Goal: Information Seeking & Learning: Compare options

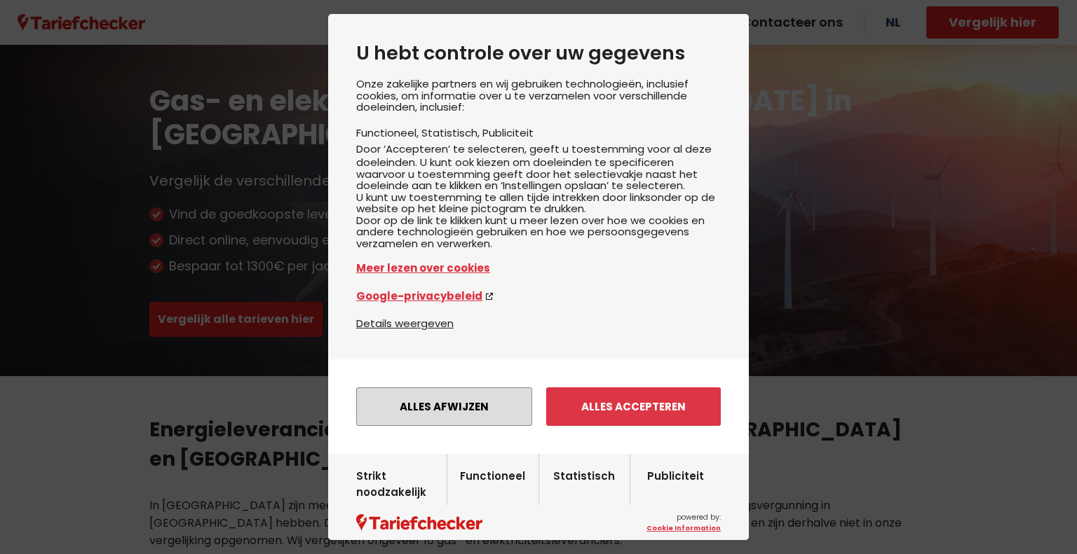
click at [484, 426] on button "Alles afwijzen" at bounding box center [444, 407] width 176 height 39
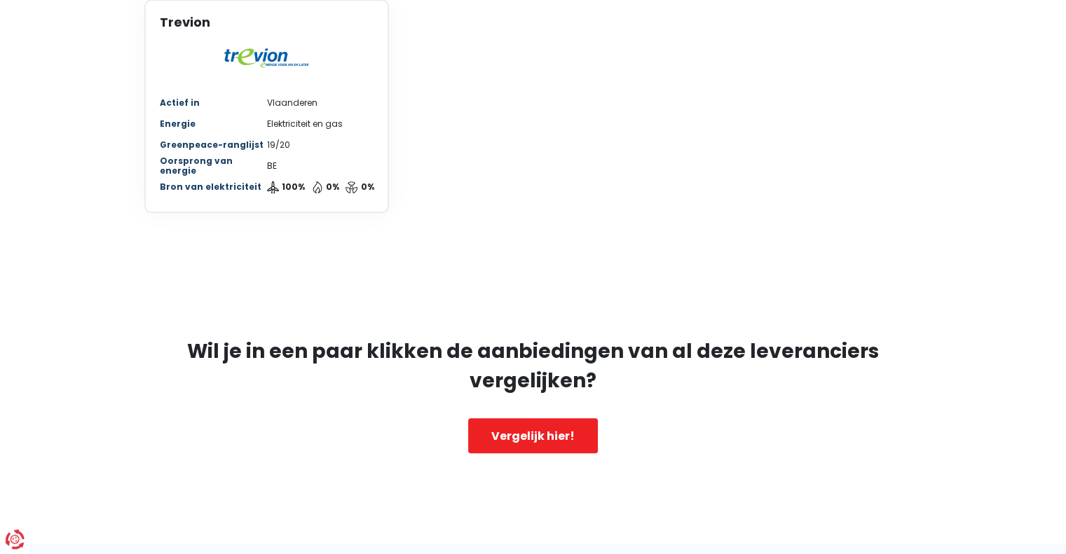
scroll to position [1395, 0]
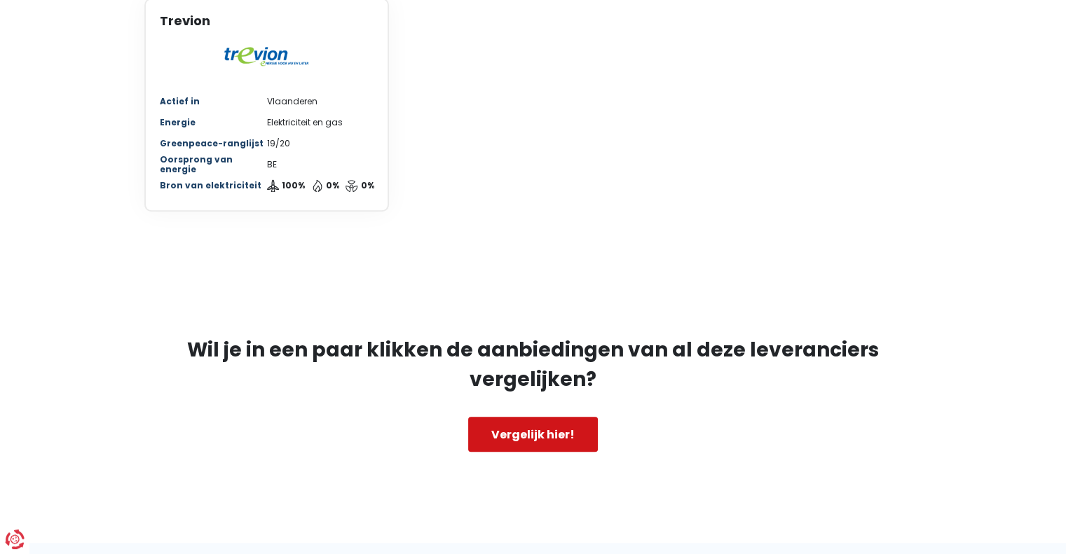
click at [545, 417] on link "Vergelijk hier!" at bounding box center [533, 434] width 130 height 35
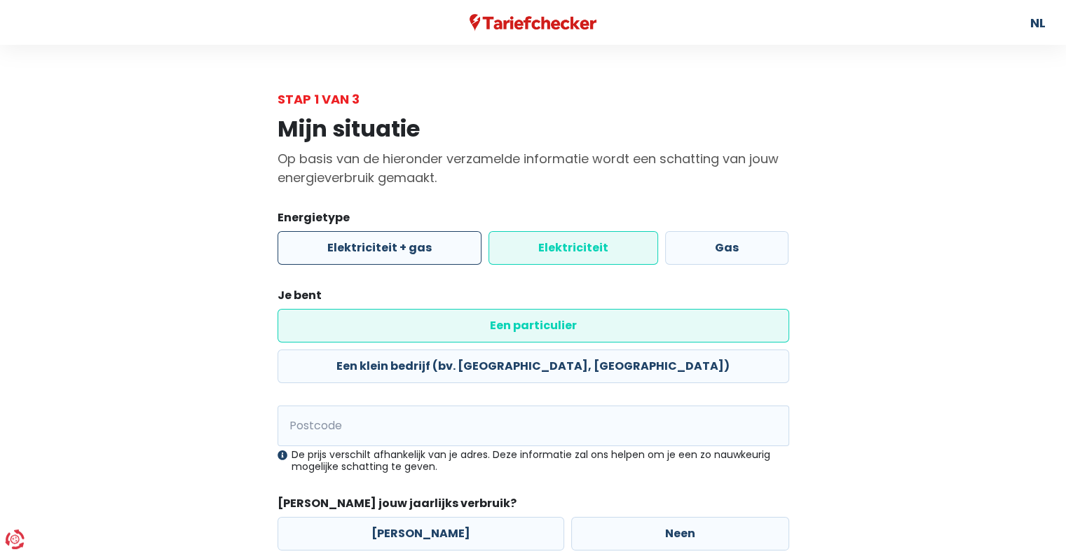
click at [436, 247] on label "Elektriciteit + gas" at bounding box center [380, 248] width 204 height 34
click at [436, 247] on input "Elektriciteit + gas" at bounding box center [380, 248] width 204 height 34
radio input "true"
radio input "false"
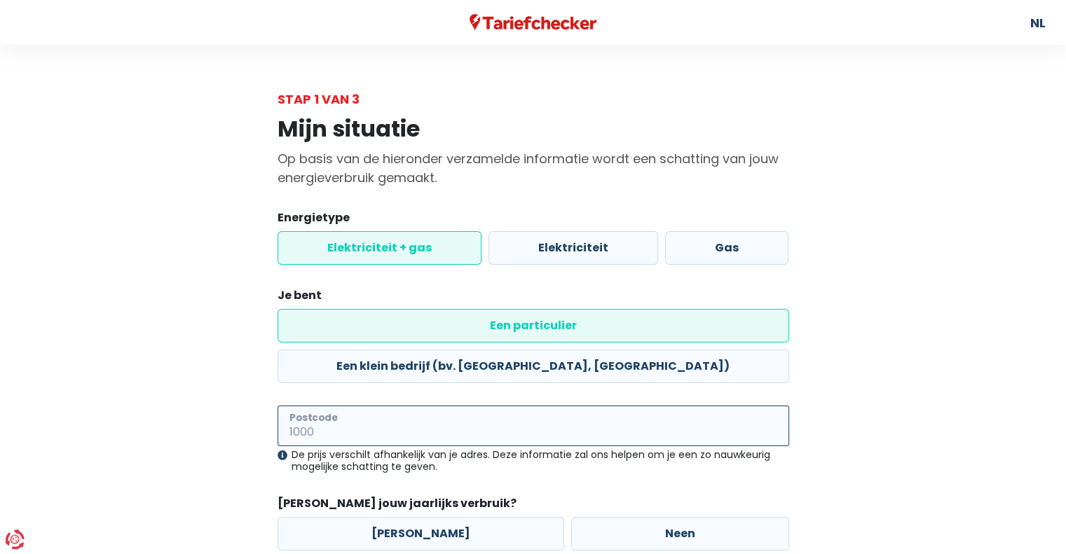
click at [419, 406] on input "Postcode" at bounding box center [534, 426] width 512 height 41
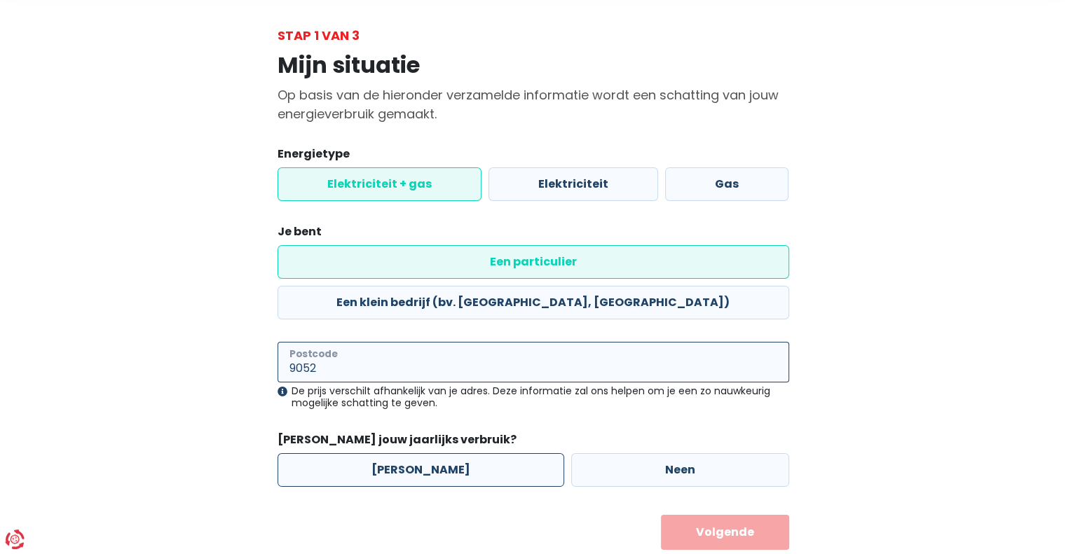
type input "9052"
click at [414, 453] on label "[PERSON_NAME]" at bounding box center [421, 470] width 287 height 34
click at [414, 453] on input "[PERSON_NAME]" at bounding box center [421, 470] width 287 height 34
radio input "true"
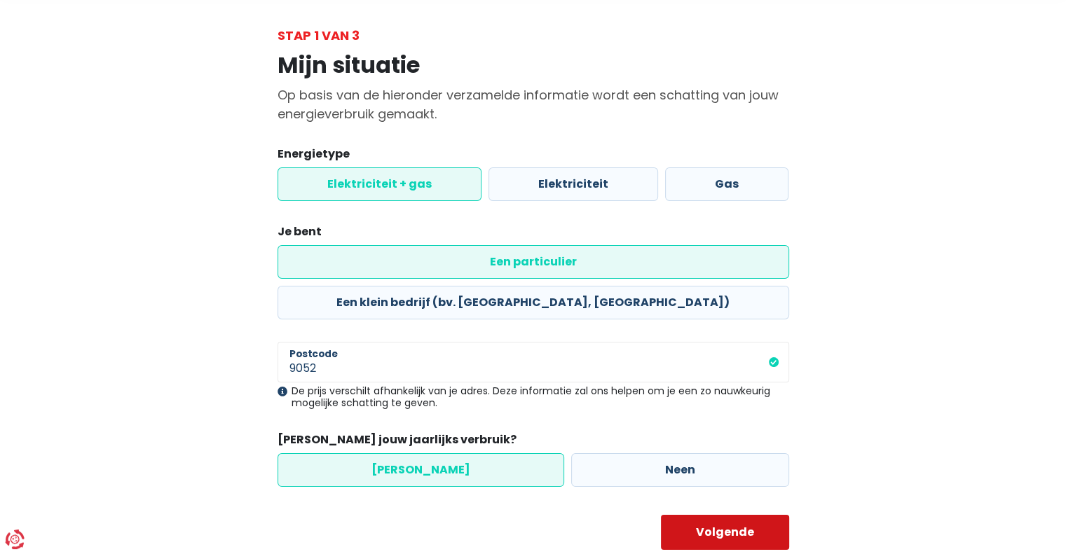
click at [709, 515] on button "Volgende" at bounding box center [725, 532] width 128 height 35
select select
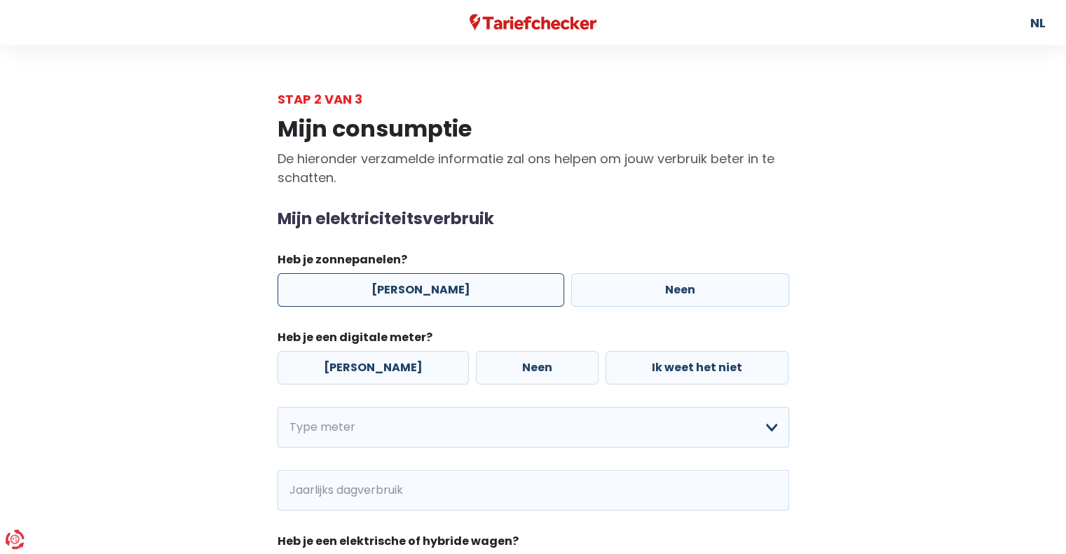
click at [417, 305] on label "[PERSON_NAME]" at bounding box center [421, 290] width 287 height 34
click at [417, 305] on input "[PERSON_NAME]" at bounding box center [421, 290] width 287 height 34
radio input "true"
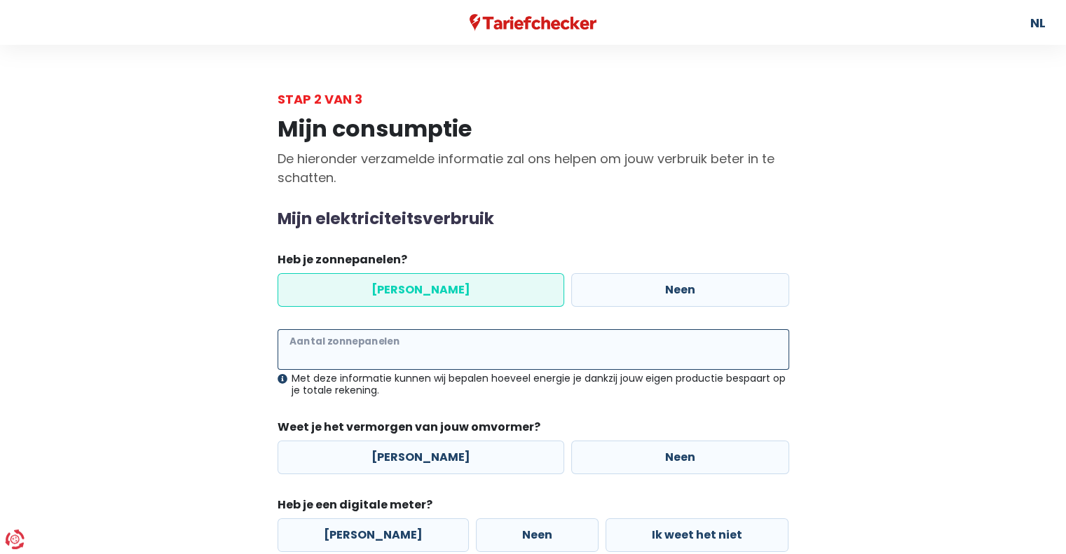
click at [416, 334] on input "Aantal zonnepanelen" at bounding box center [534, 349] width 512 height 41
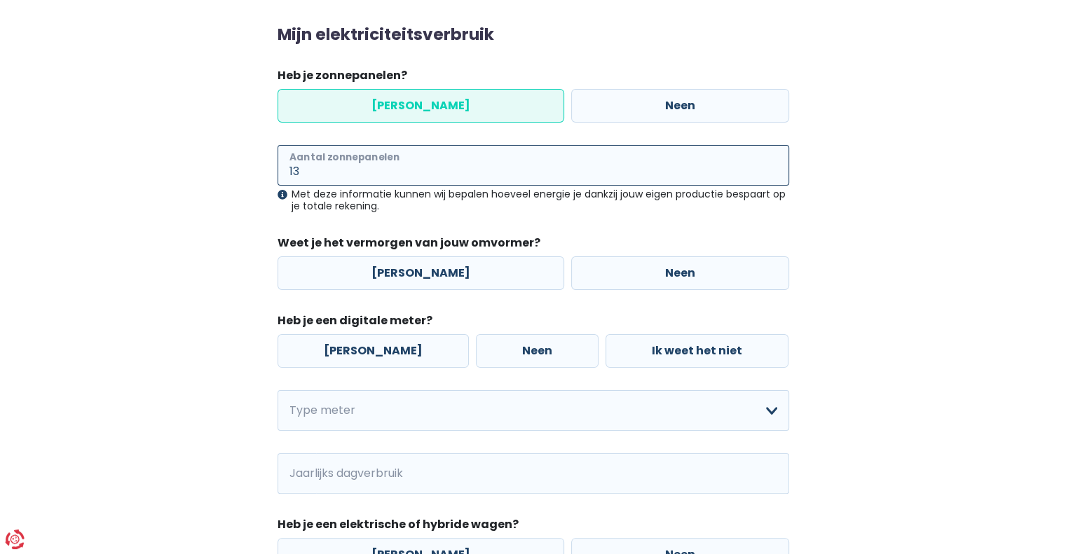
scroll to position [185, 0]
type input "13"
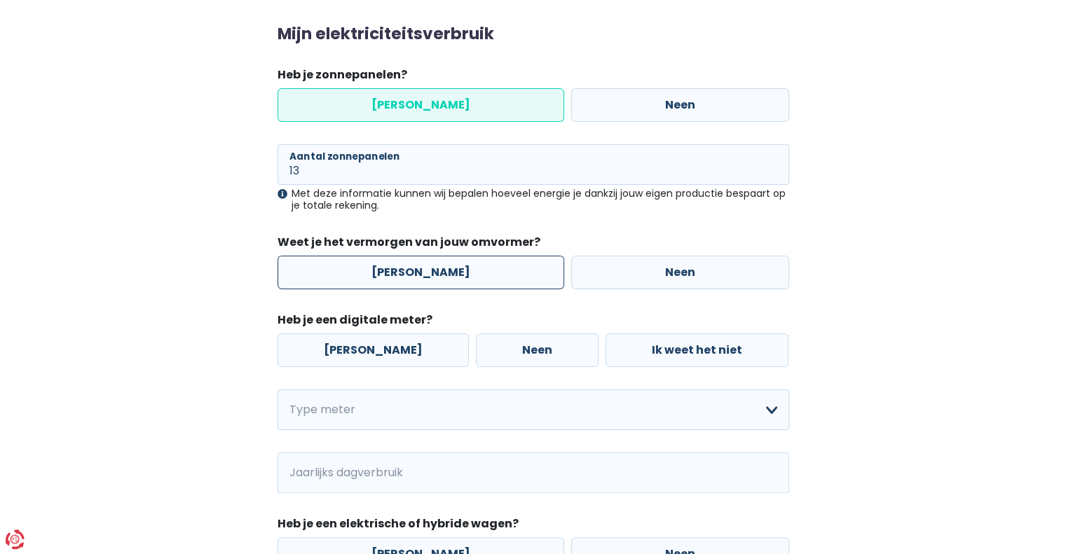
click at [461, 275] on label "[PERSON_NAME]" at bounding box center [421, 273] width 287 height 34
click at [461, 275] on input "[PERSON_NAME]" at bounding box center [421, 273] width 287 height 34
radio input "true"
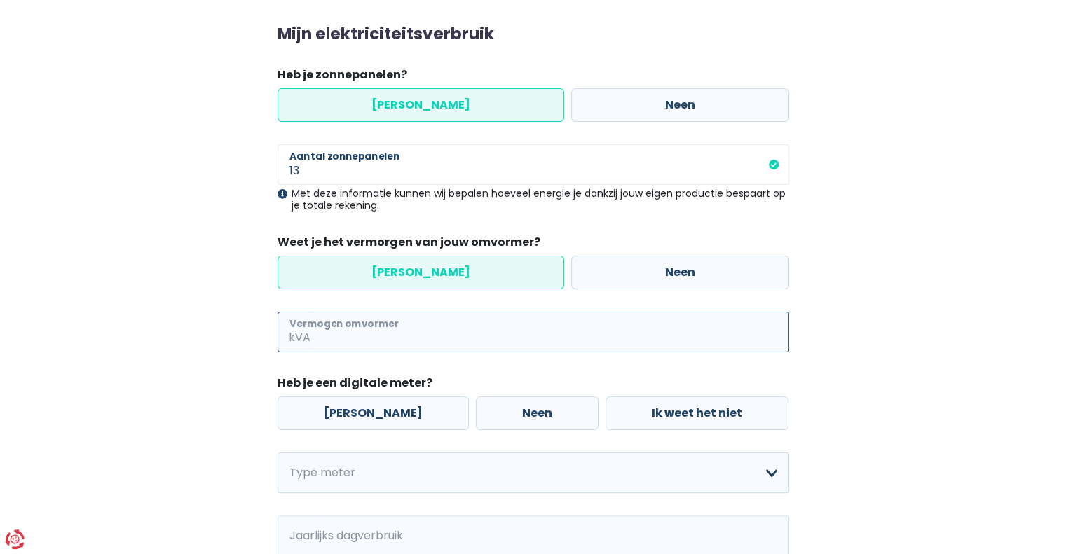
click at [462, 335] on input "Vermogen omvormer" at bounding box center [551, 332] width 476 height 41
type input "3000"
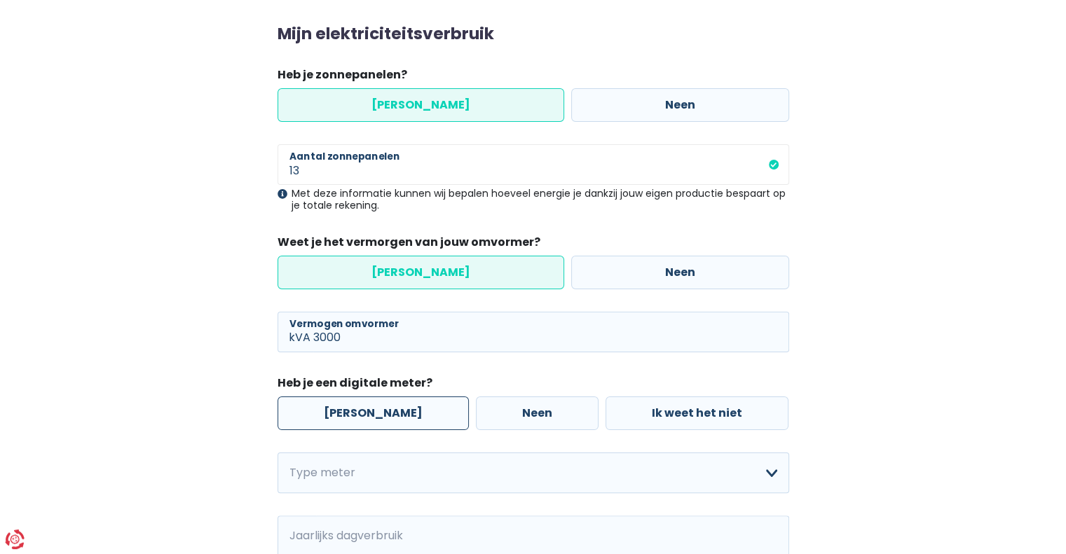
click at [377, 418] on label "[PERSON_NAME]" at bounding box center [373, 414] width 191 height 34
click at [377, 418] on input "[PERSON_NAME]" at bounding box center [373, 414] width 191 height 34
radio input "true"
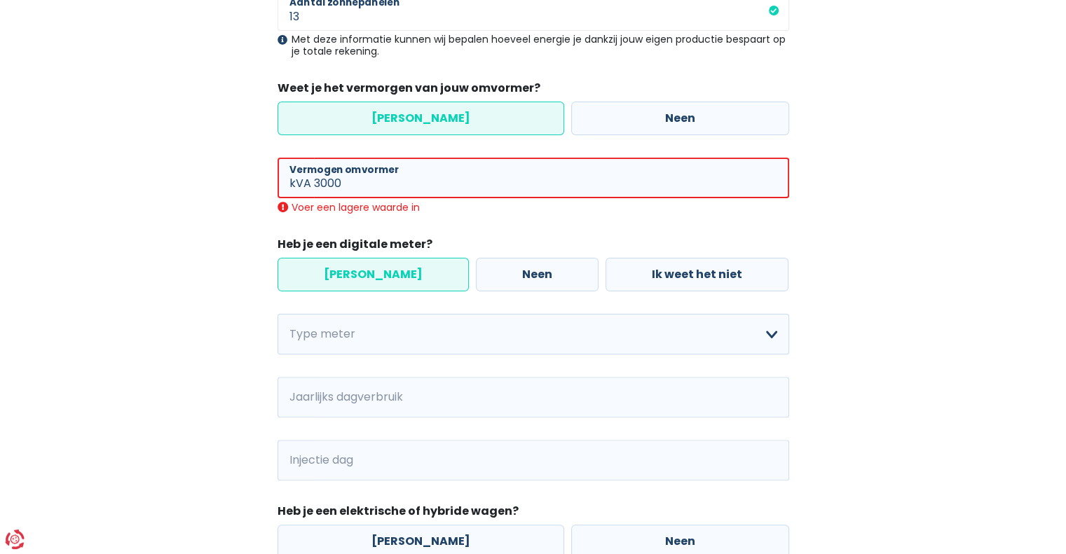
scroll to position [350, 0]
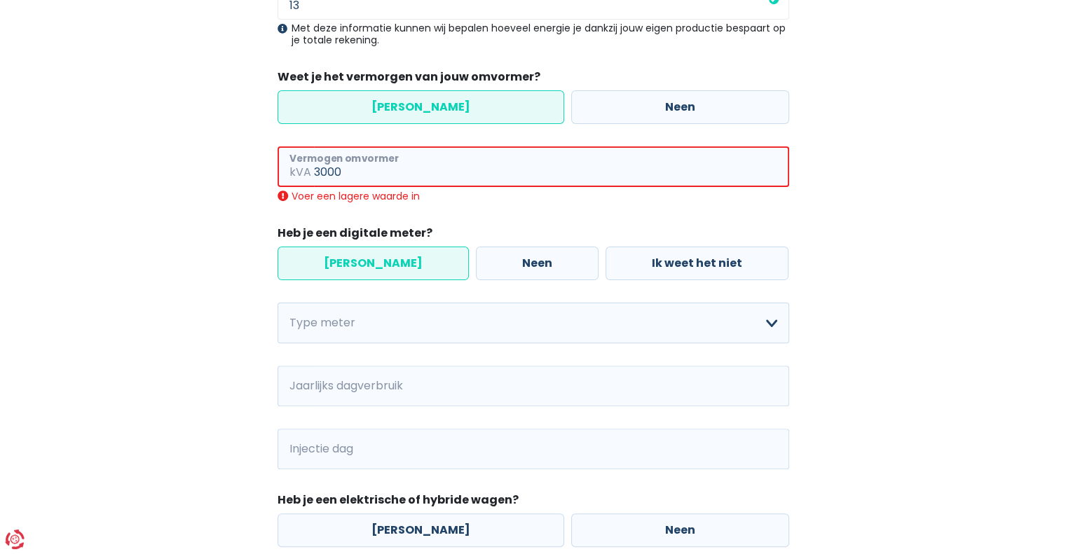
drag, startPoint x: 355, startPoint y: 179, endPoint x: 253, endPoint y: 173, distance: 102.5
click at [253, 173] on div "Mijn consumptie De hieronder verzamelde informatie zal ons helpen om jouw verbr…" at bounding box center [533, 236] width 799 height 957
click at [622, 100] on label "Neen" at bounding box center [680, 107] width 218 height 34
click at [622, 100] on input "Neen" at bounding box center [680, 107] width 218 height 34
radio input "true"
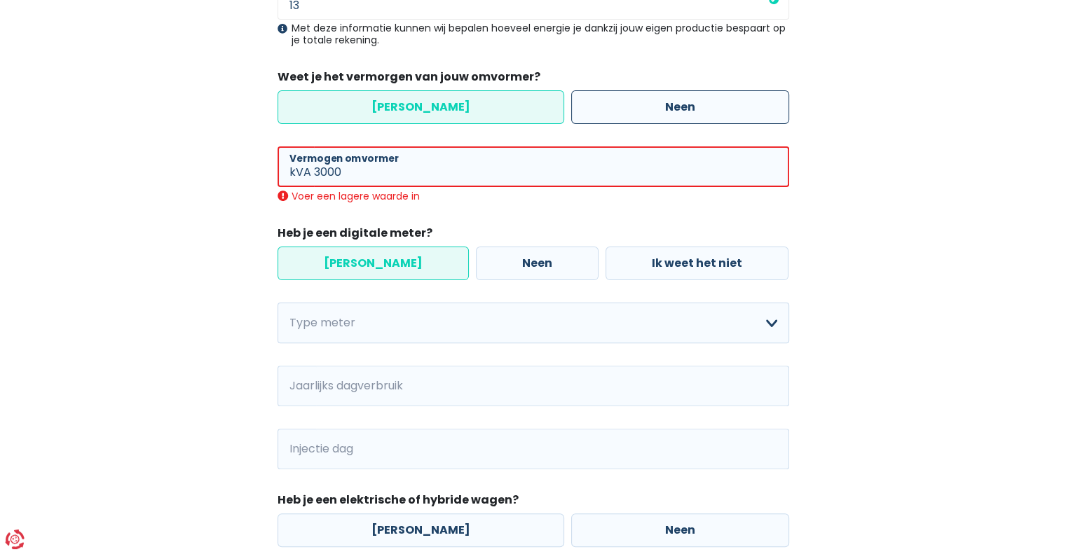
radio input "false"
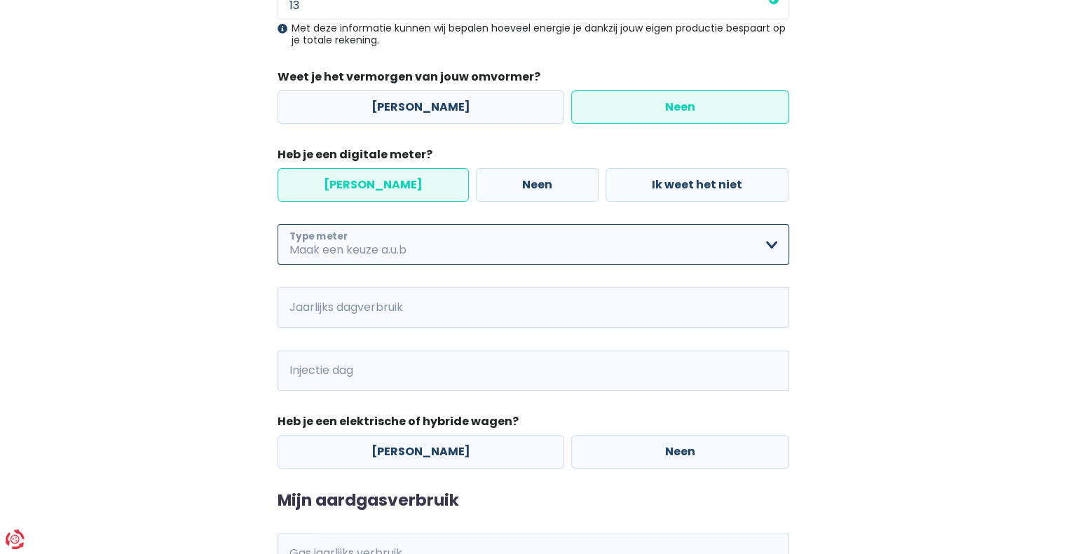
click at [374, 238] on select "Enkelvoudig Tweevoudig Enkelvoudig + uitsluitend nachttarief Tweevoudig + uitsl…" at bounding box center [534, 244] width 512 height 41
select select "day_night_bi_hourly"
click at [278, 224] on select "Enkelvoudig Tweevoudig Enkelvoudig + uitsluitend nachttarief Tweevoudig + uitsl…" at bounding box center [534, 244] width 512 height 41
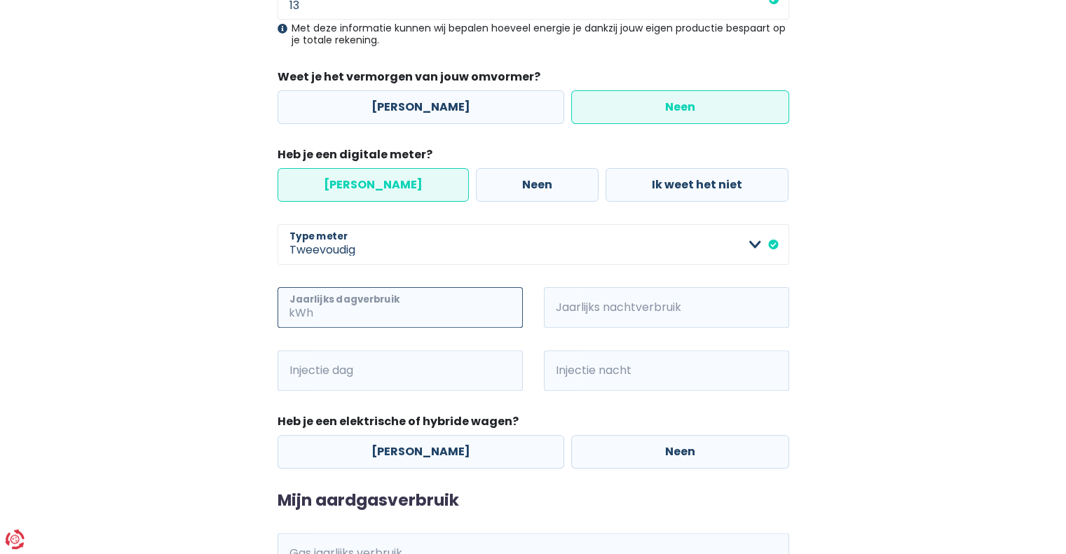
click at [397, 318] on input "Jaarlijks dagverbruik" at bounding box center [419, 307] width 207 height 41
paste input "2.390"
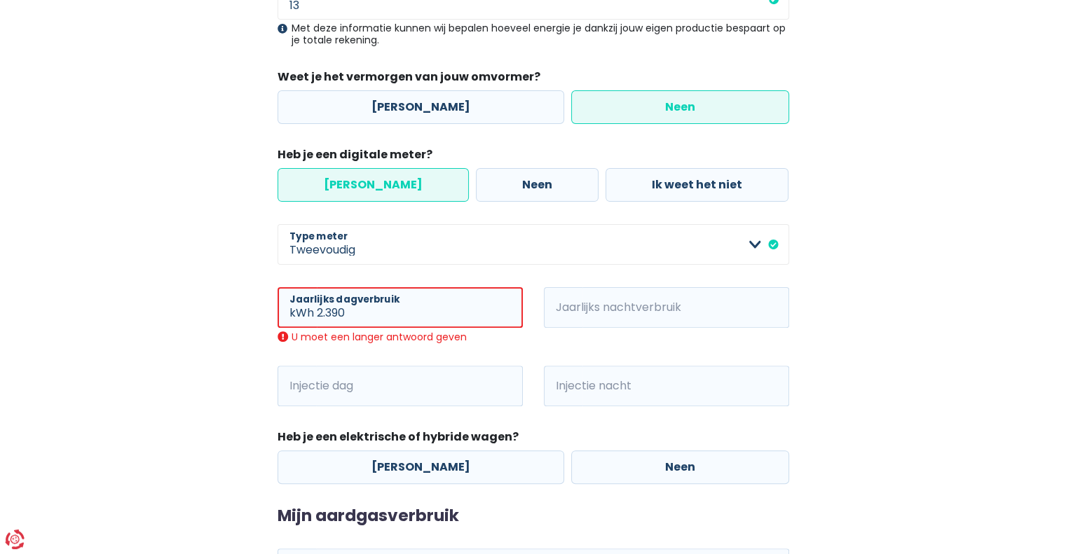
type input "2"
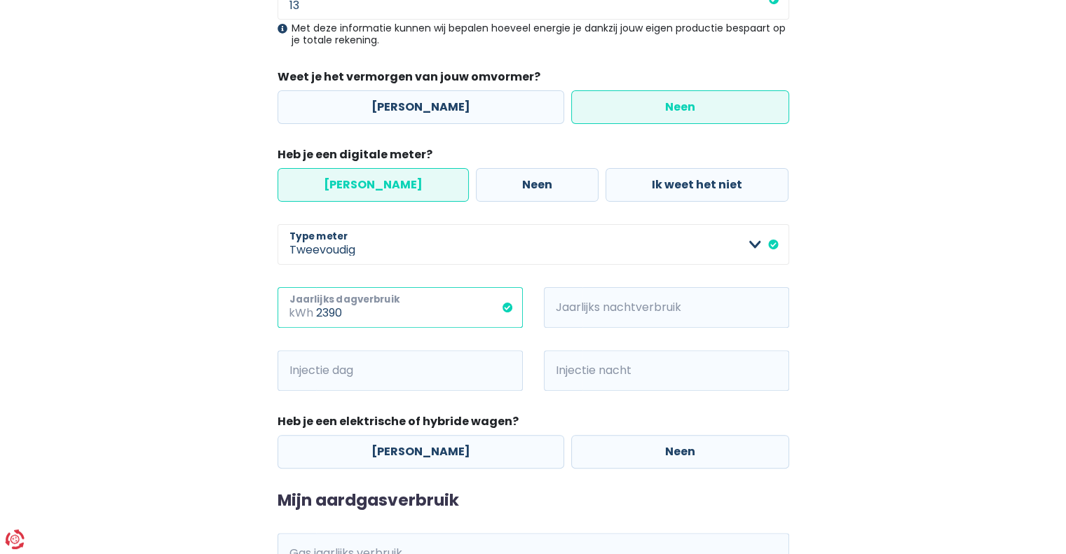
type input "2390"
click at [595, 313] on input "Jaarlijks nachtverbruik" at bounding box center [685, 307] width 207 height 41
type input "2586"
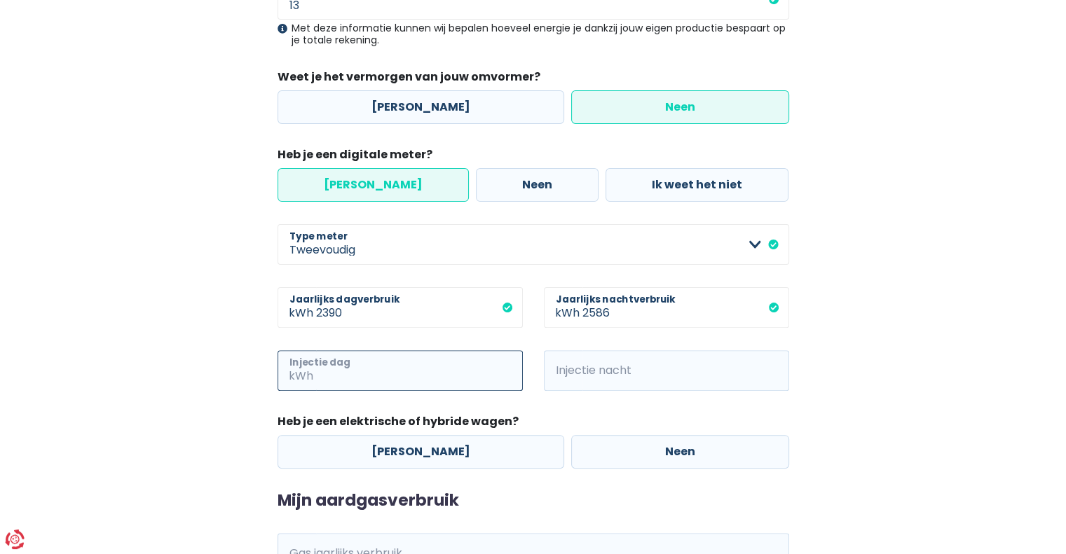
click at [387, 370] on input "Injectie dag" at bounding box center [419, 370] width 207 height 41
type input "2078"
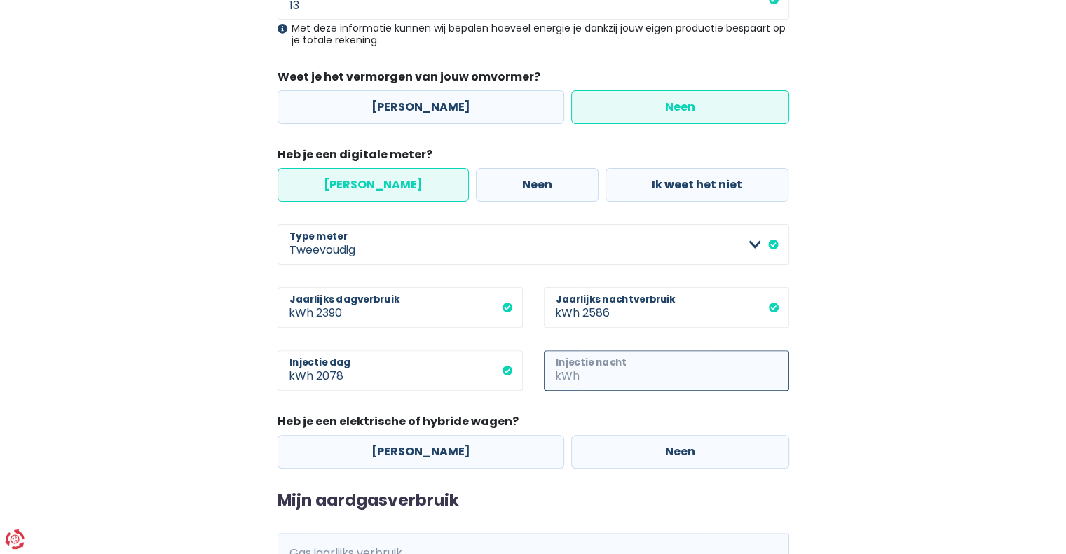
click at [607, 371] on input "Injectie nacht" at bounding box center [685, 370] width 207 height 41
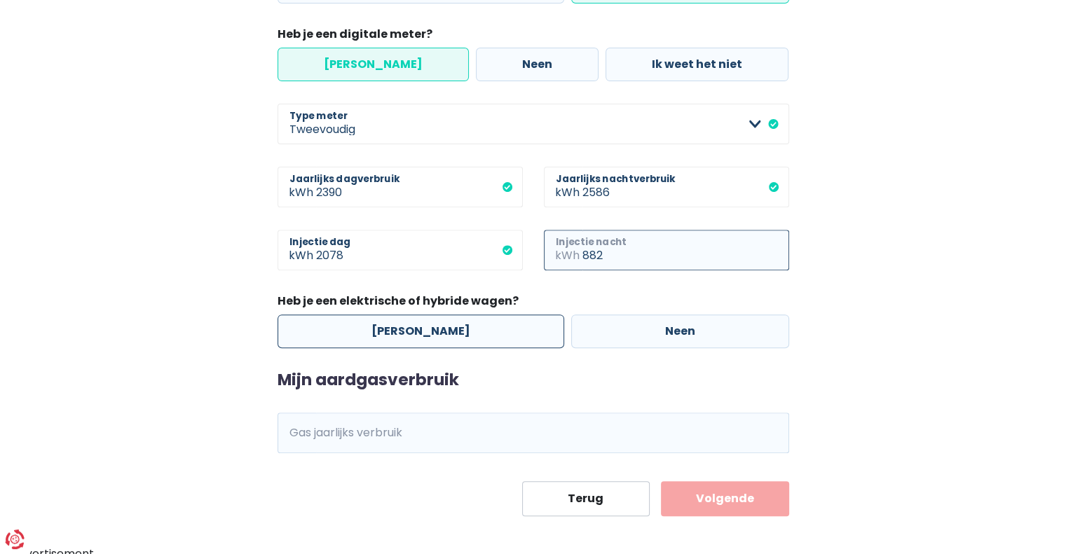
type input "882"
click at [439, 339] on label "[PERSON_NAME]" at bounding box center [421, 332] width 287 height 34
click at [439, 339] on input "[PERSON_NAME]" at bounding box center [421, 332] width 287 height 34
radio input "true"
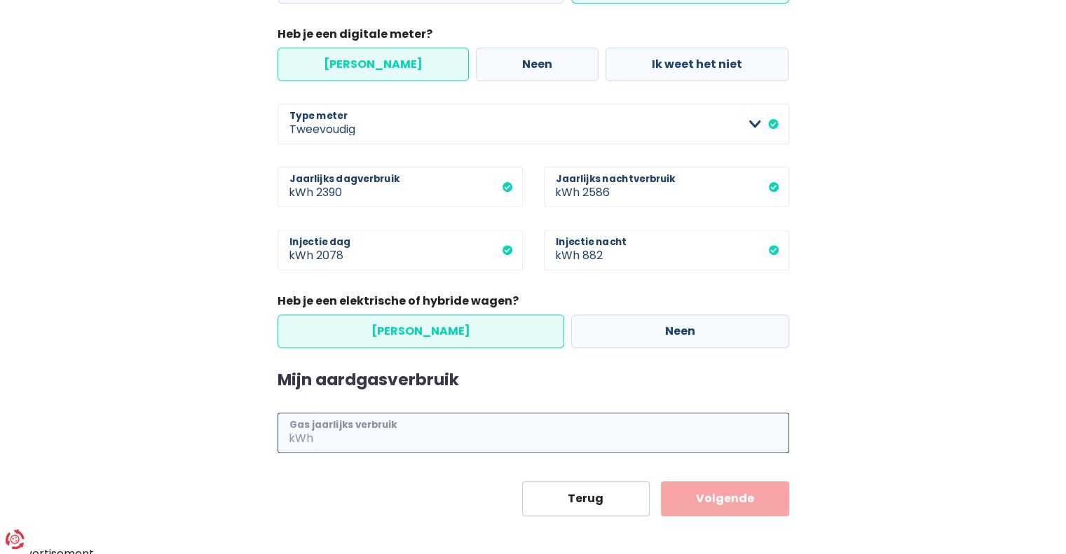
click at [373, 438] on input "Gas jaarlijks verbruik" at bounding box center [552, 433] width 473 height 41
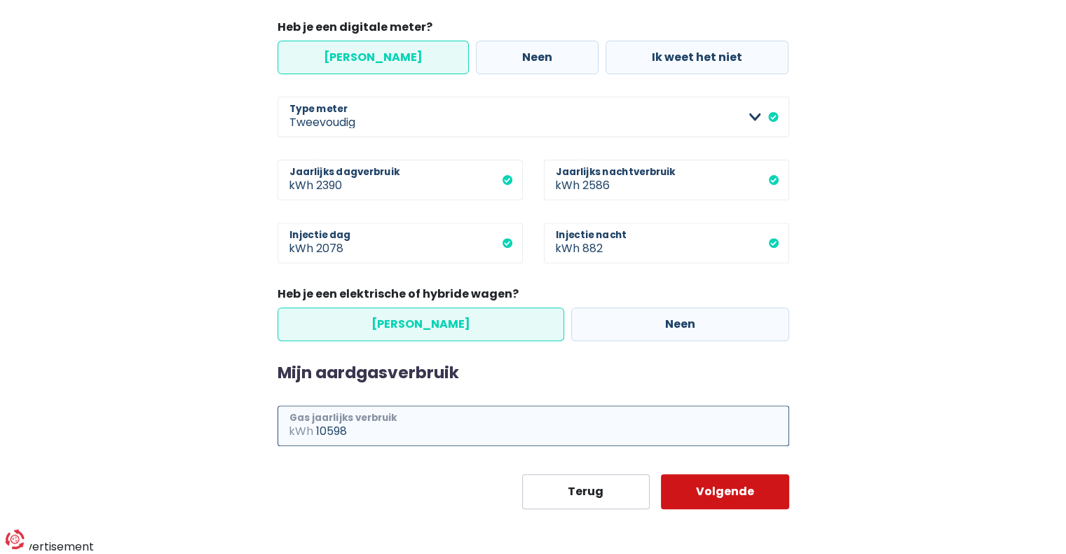
type input "10598"
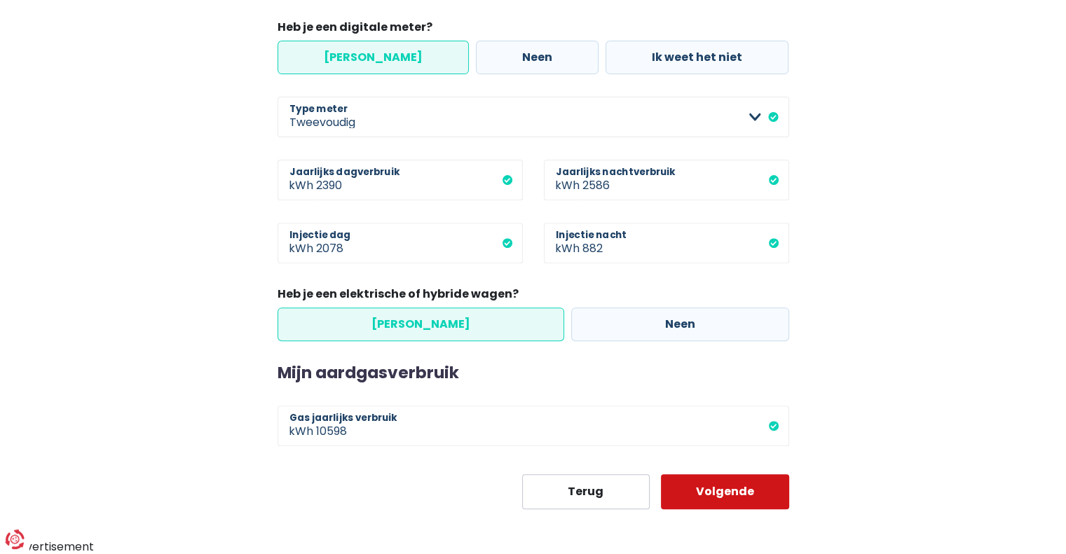
click at [709, 498] on button "Volgende" at bounding box center [725, 491] width 128 height 35
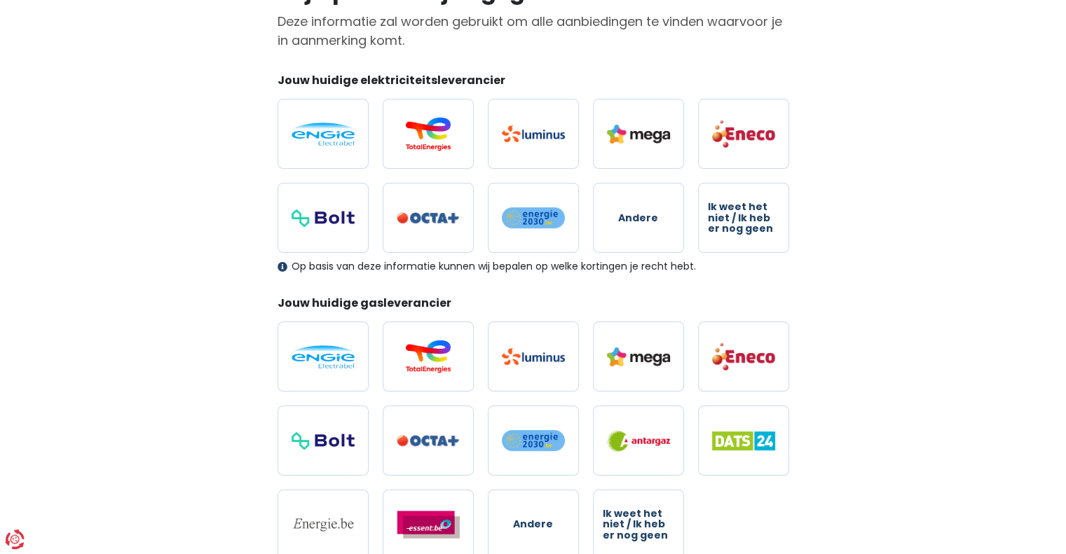
scroll to position [139, 0]
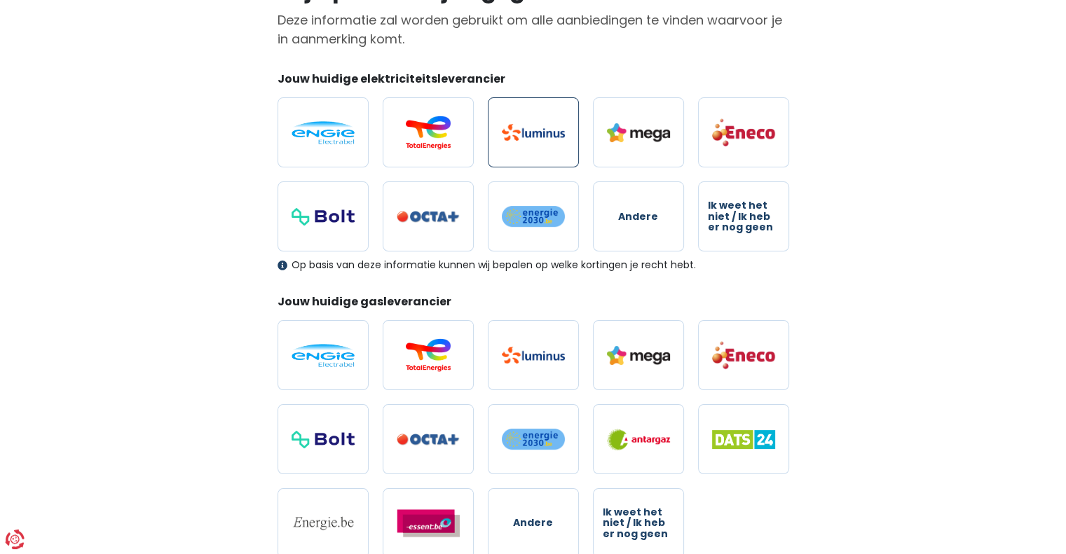
click at [538, 148] on label at bounding box center [533, 132] width 91 height 70
click at [538, 148] on input "radio" at bounding box center [533, 132] width 91 height 70
radio input "true"
click at [544, 364] on img at bounding box center [533, 355] width 63 height 17
click at [544, 364] on input "radio" at bounding box center [533, 355] width 91 height 70
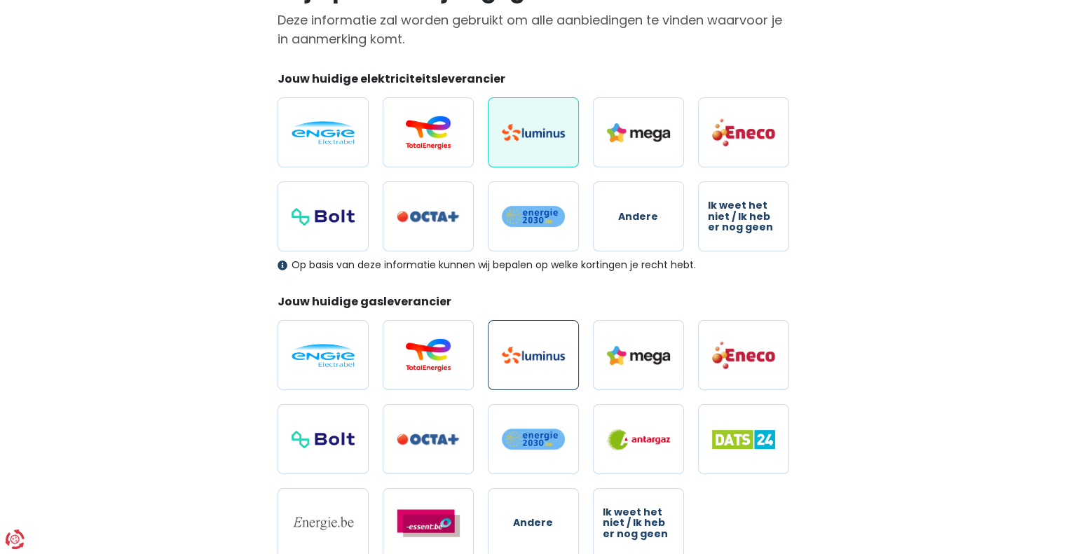
radio input "true"
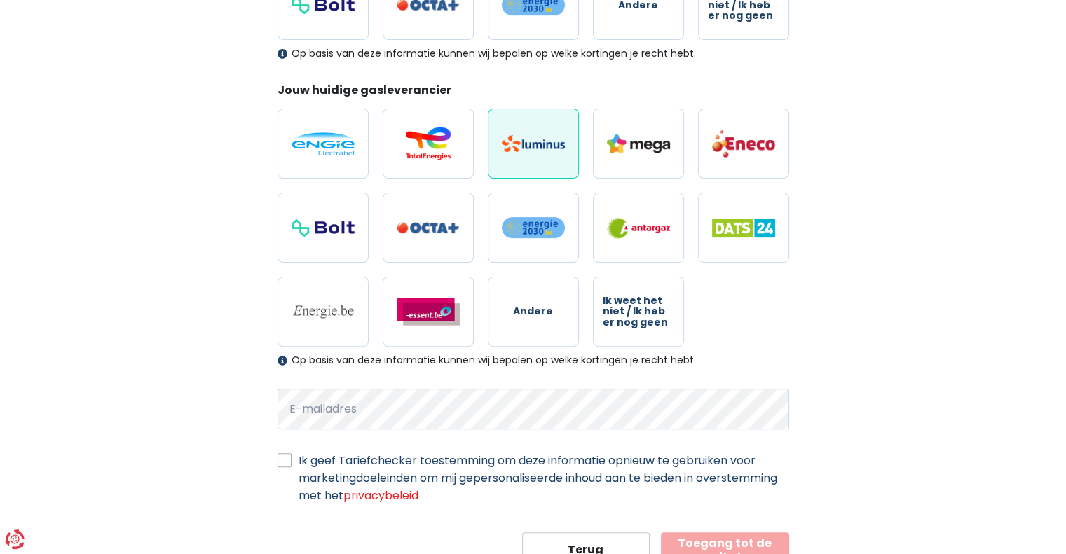
scroll to position [407, 0]
